Goal: Obtain resource: Obtain resource

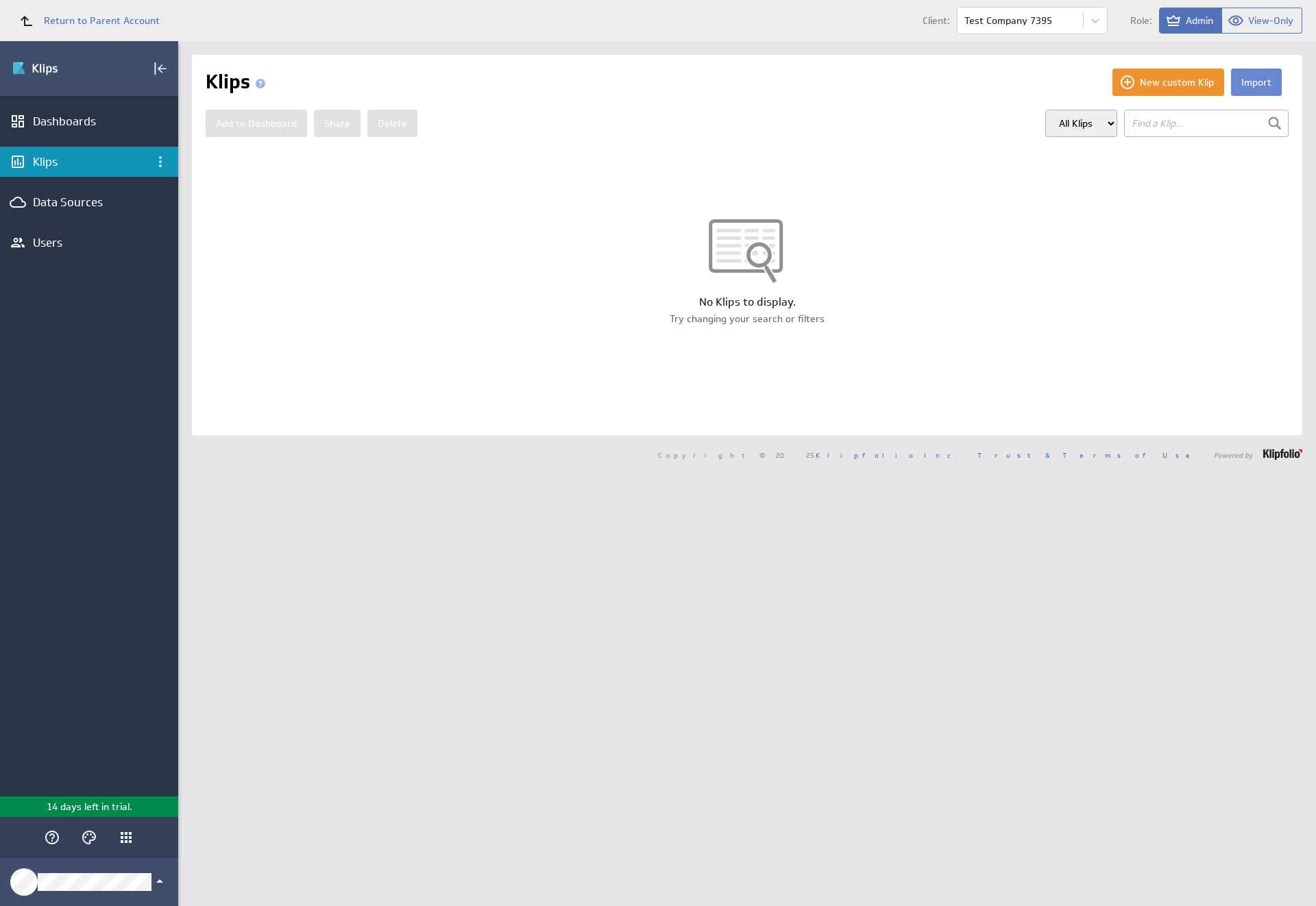
click at [1245, 82] on button "Import" at bounding box center [1256, 82] width 51 height 27
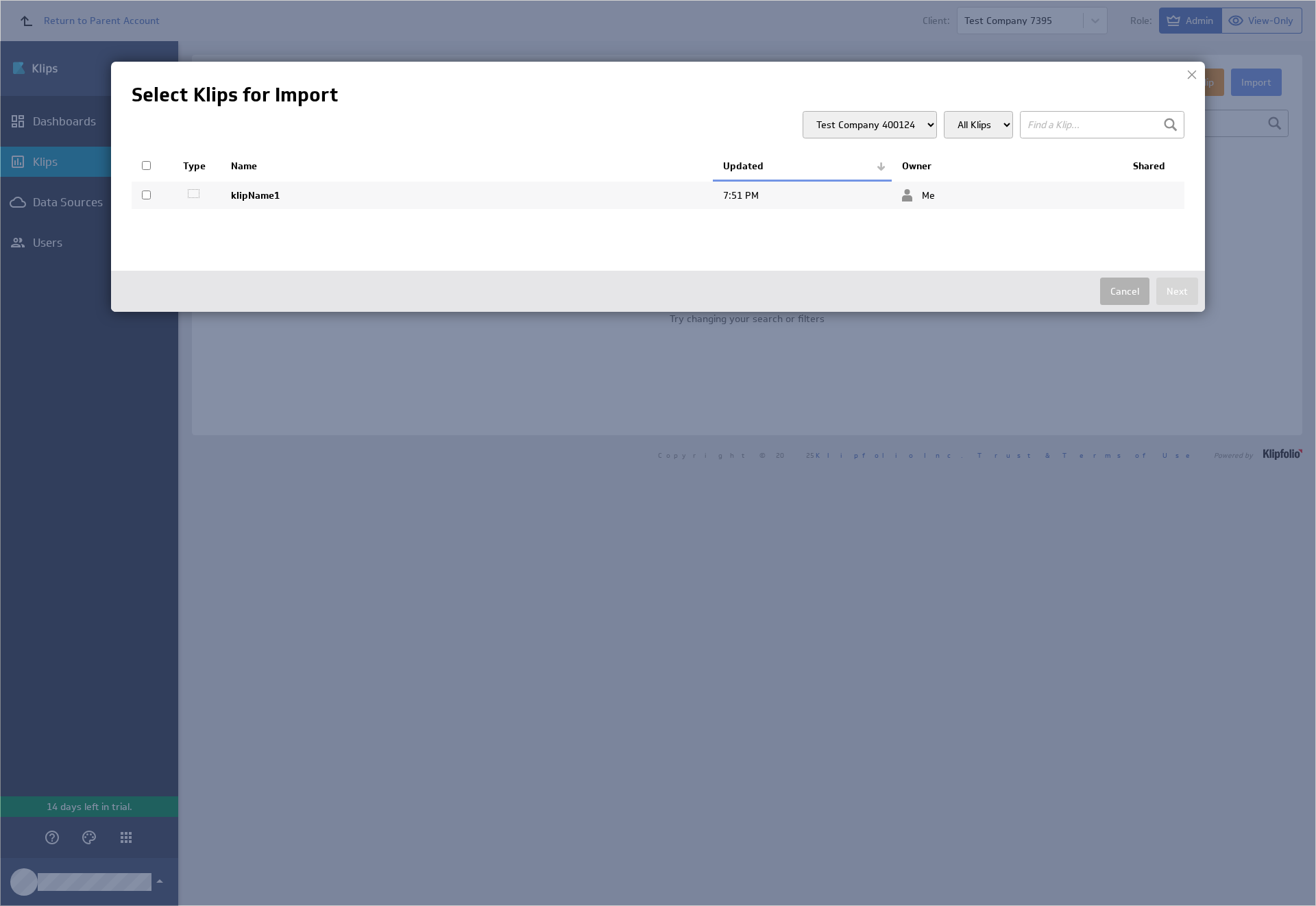
click at [146, 194] on input "checkbox" at bounding box center [146, 194] width 9 height 9
checkbox input "true"
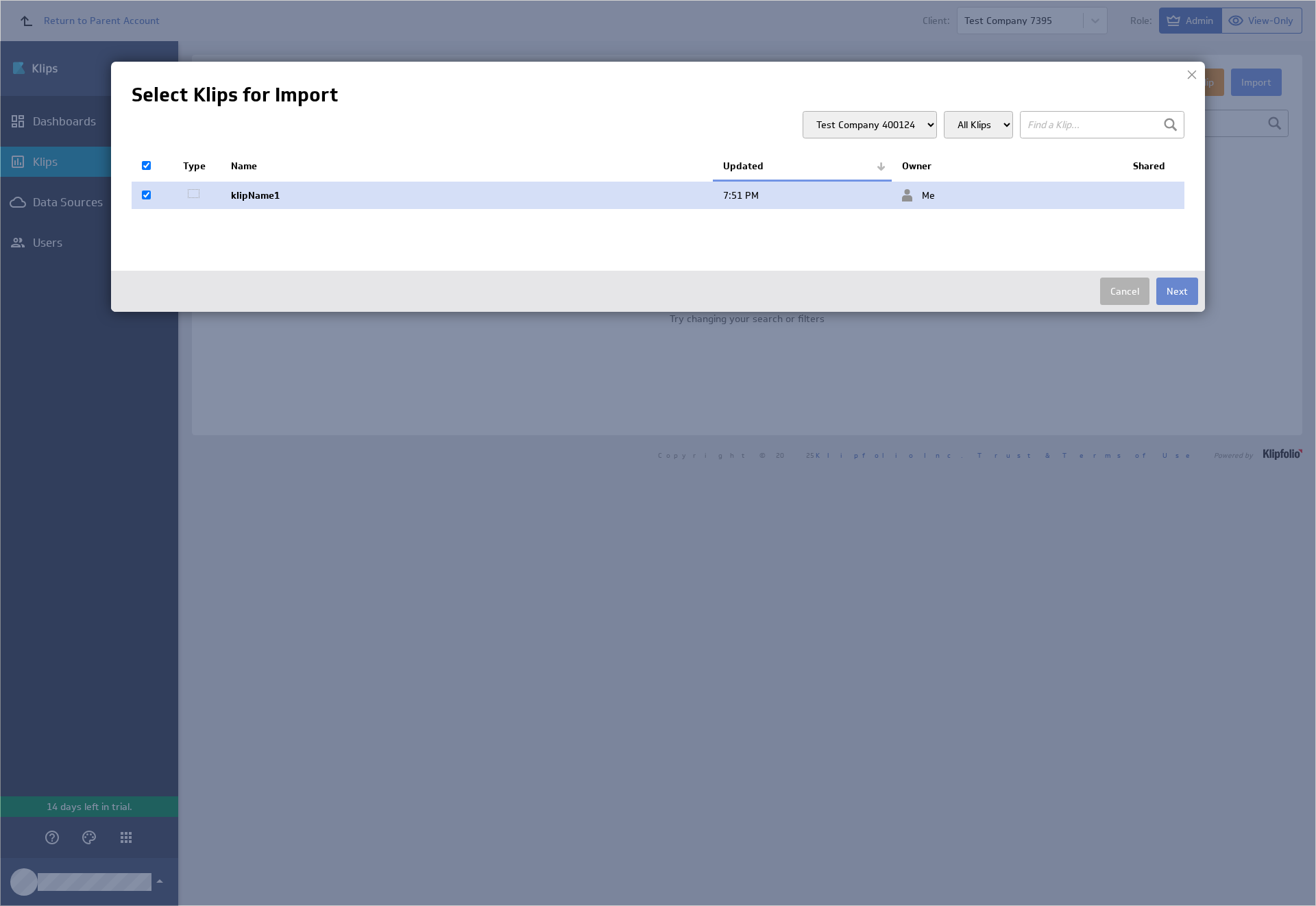
click at [1177, 291] on button "Next" at bounding box center [1177, 291] width 42 height 27
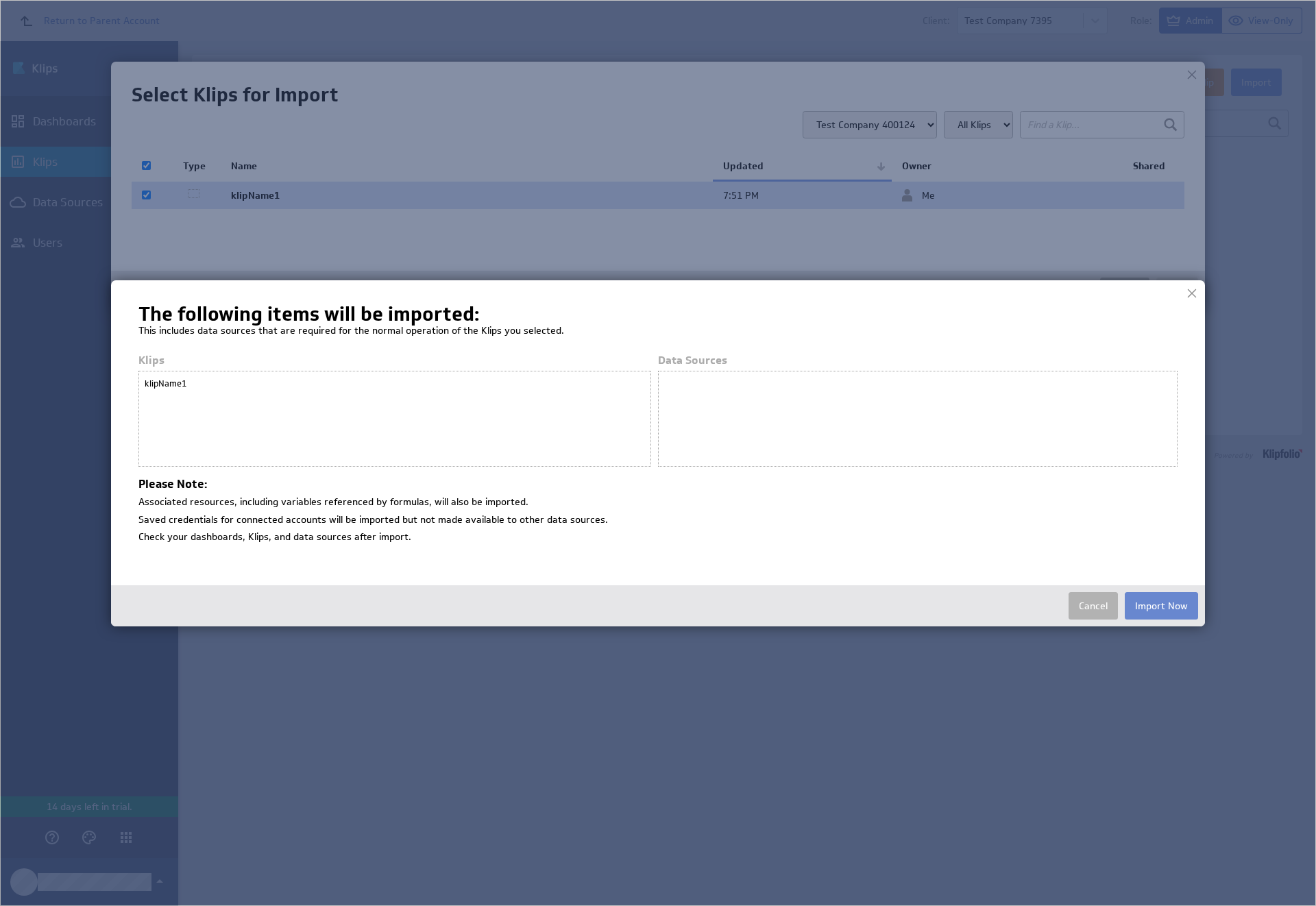
click at [1161, 605] on button "Import Now" at bounding box center [1161, 606] width 73 height 27
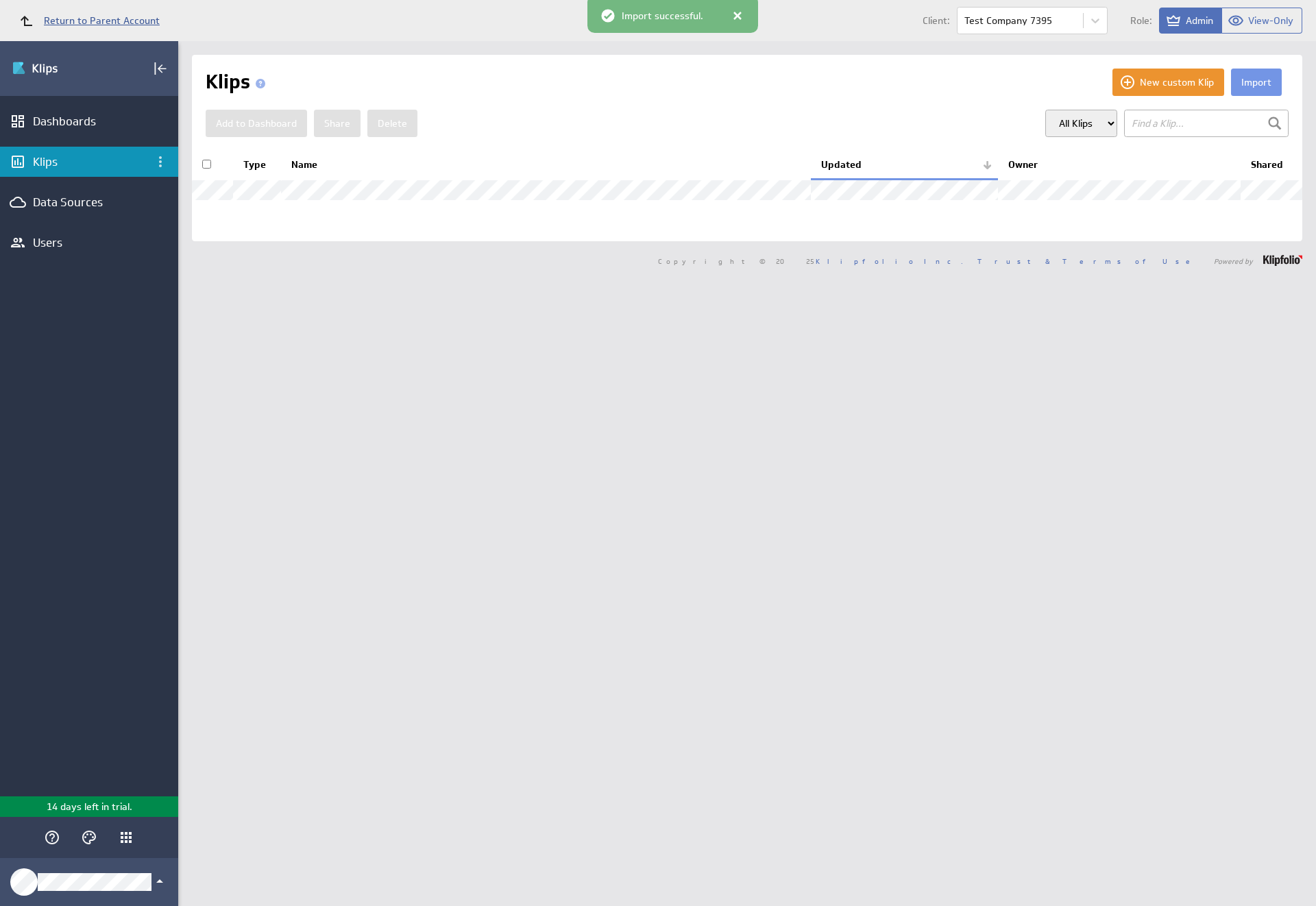
click at [83, 21] on span "Return to Parent Account" at bounding box center [102, 21] width 116 height 10
